Goal: Task Accomplishment & Management: Use online tool/utility

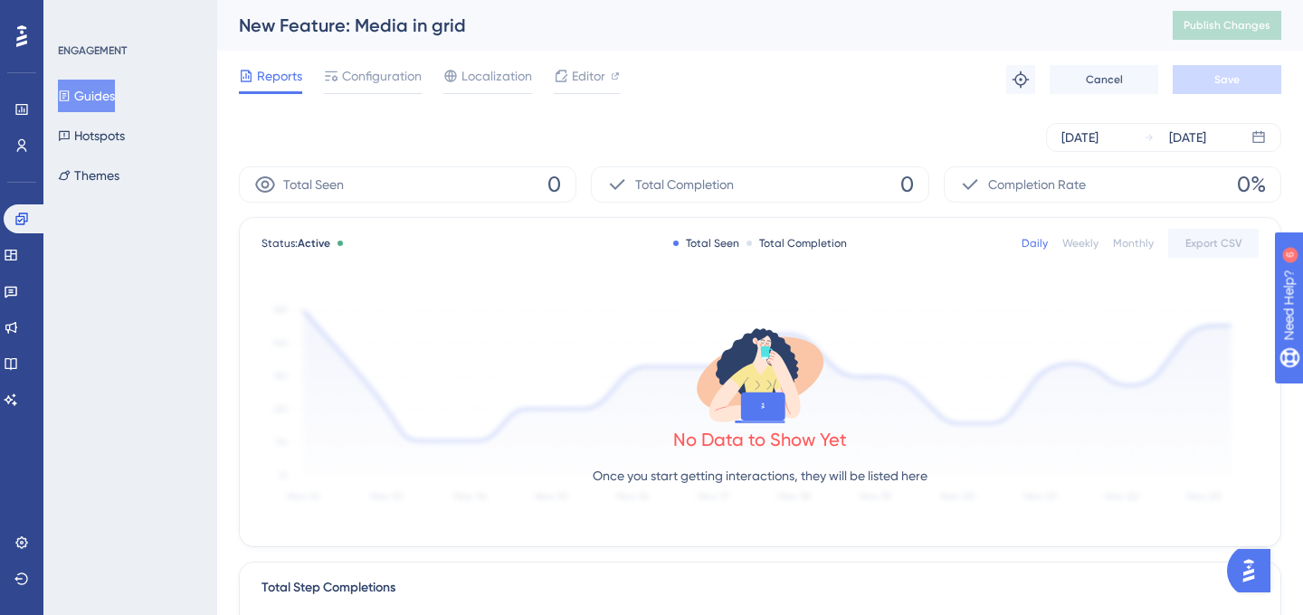
click at [586, 61] on div "Reports Configuration Localization Editor Troubleshoot Cancel Save" at bounding box center [760, 80] width 1043 height 58
click at [582, 72] on span "Editor" at bounding box center [588, 76] width 33 height 22
click at [580, 73] on span "Editor" at bounding box center [588, 76] width 33 height 22
click at [1212, 24] on span "Publish Changes" at bounding box center [1227, 25] width 87 height 14
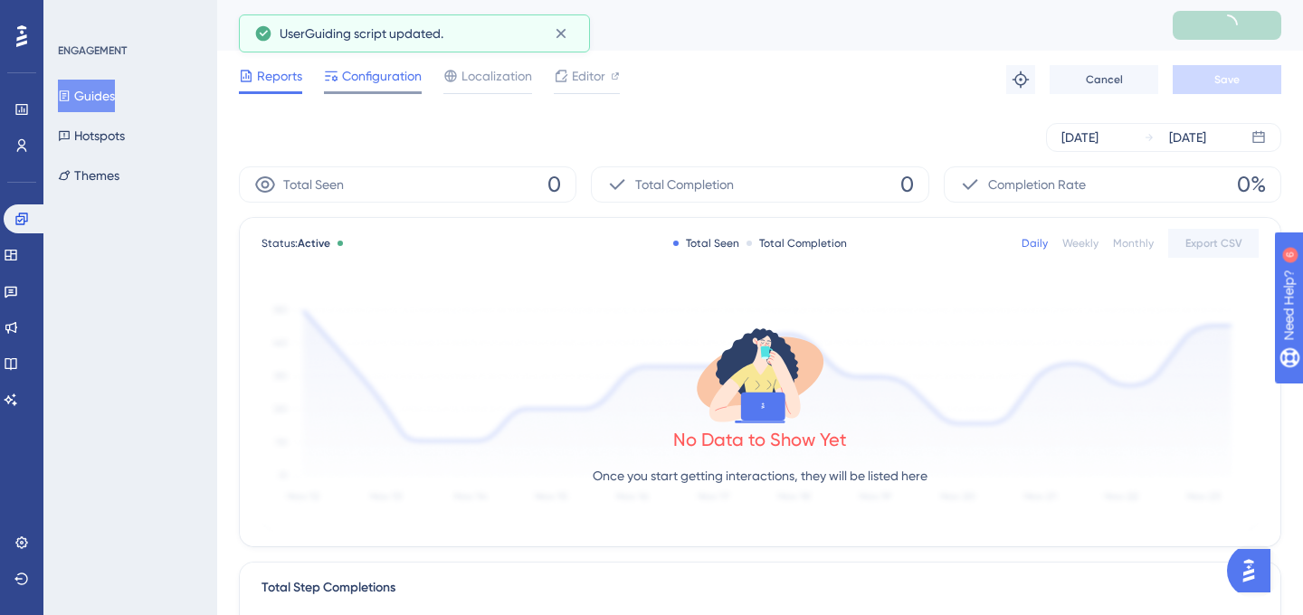
click at [342, 81] on span "Configuration" at bounding box center [382, 76] width 80 height 22
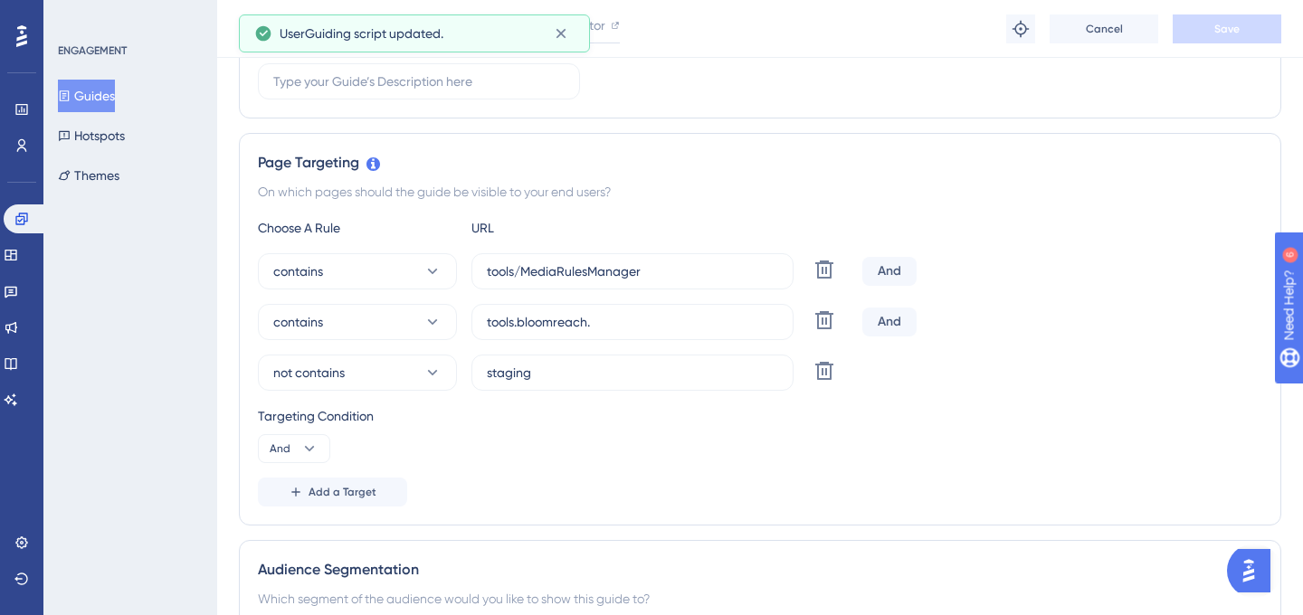
scroll to position [358, 0]
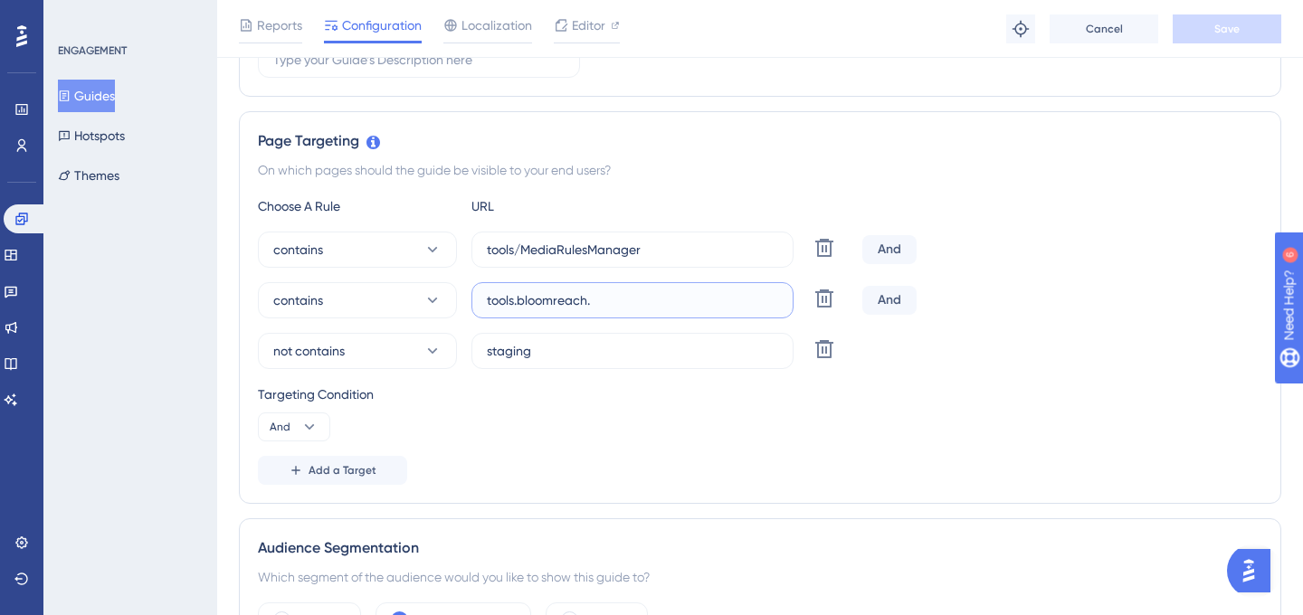
click at [609, 310] on input "tools.bloomreach." at bounding box center [632, 301] width 291 height 20
type input "tools.bloomreach"
click at [677, 407] on div "Targeting Condition And" at bounding box center [760, 413] width 1005 height 58
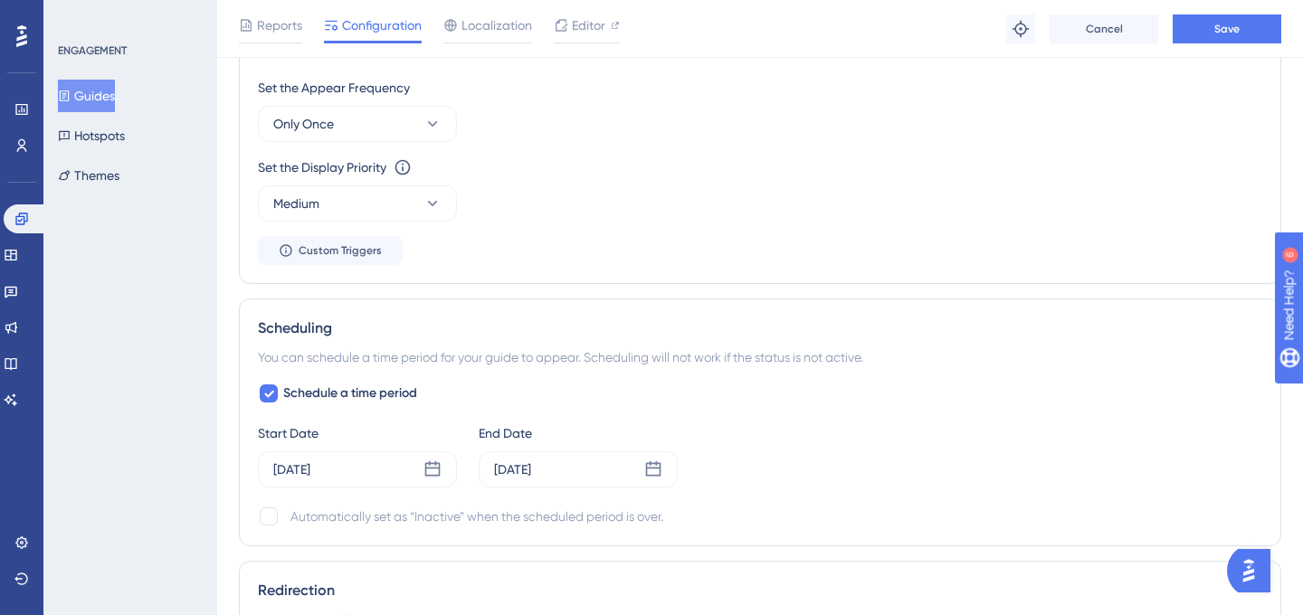
scroll to position [0, 0]
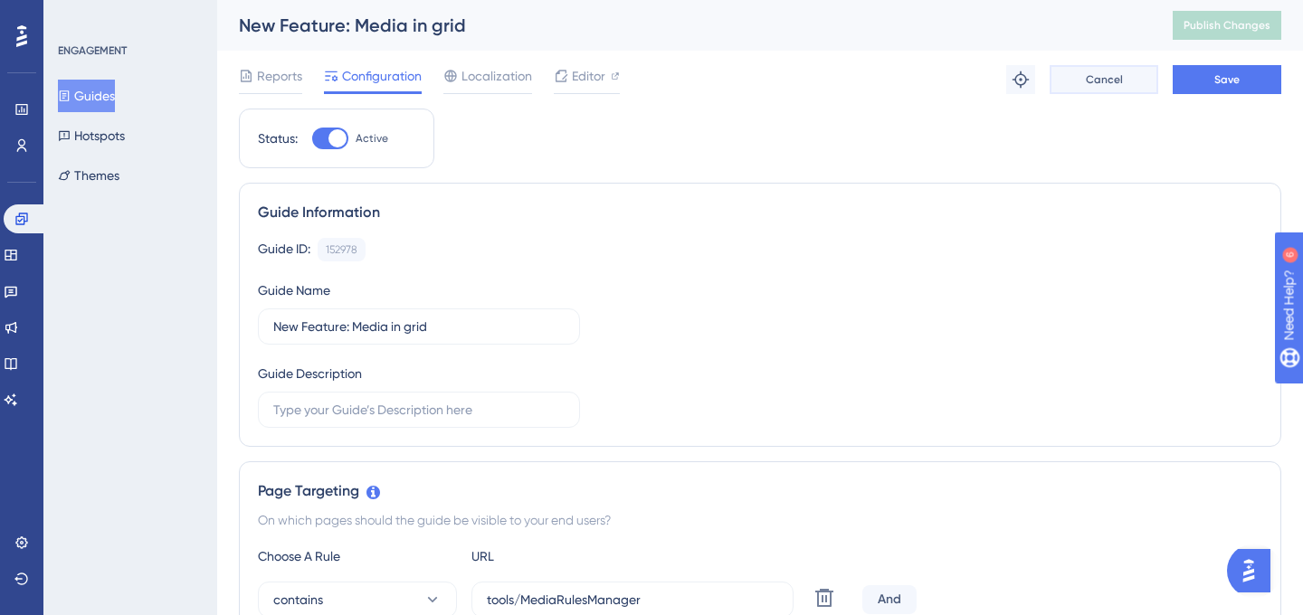
click at [1100, 87] on button "Cancel" at bounding box center [1104, 79] width 109 height 29
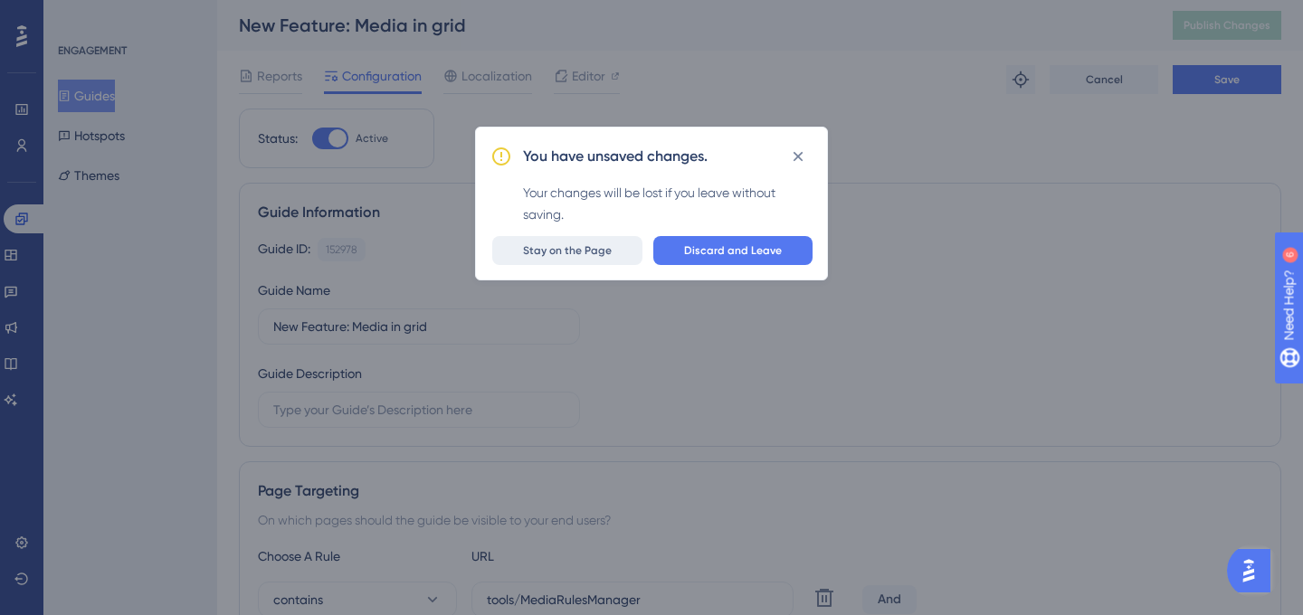
click at [580, 251] on span "Stay on the Page" at bounding box center [567, 250] width 89 height 14
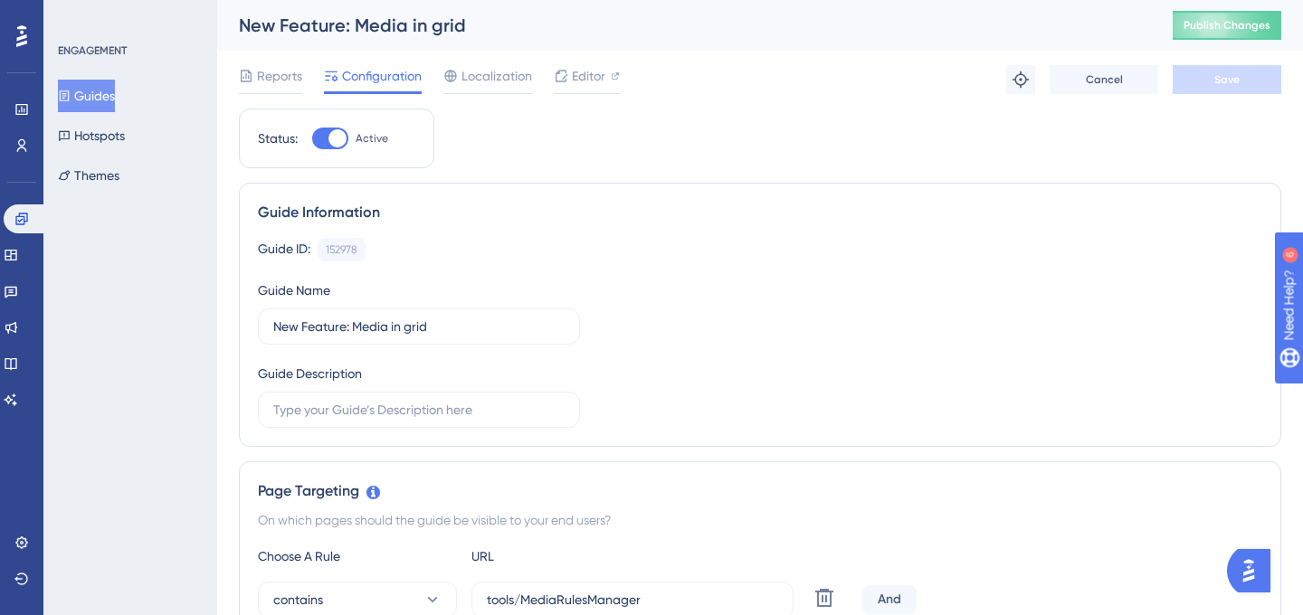
click at [100, 84] on button "Guides" at bounding box center [86, 96] width 57 height 33
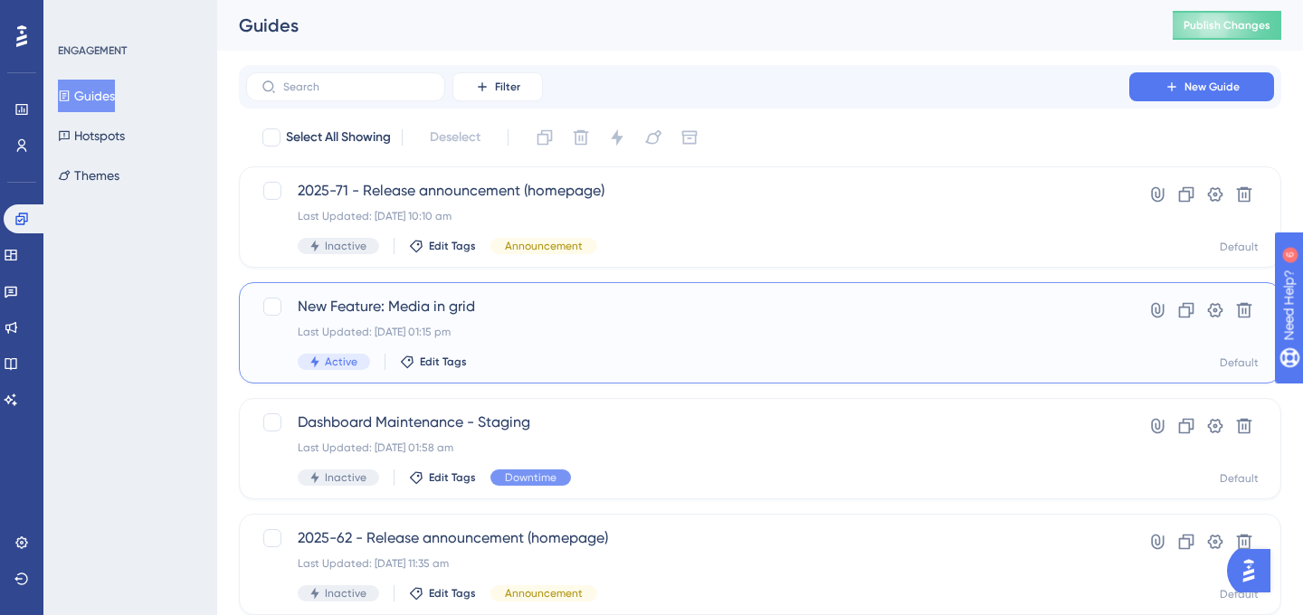
click at [601, 351] on div "New Feature: Media in grid Last Updated: 30 Sept 2025 01:15 pm Active Edit Tags" at bounding box center [688, 333] width 780 height 74
